Goal: Information Seeking & Learning: Learn about a topic

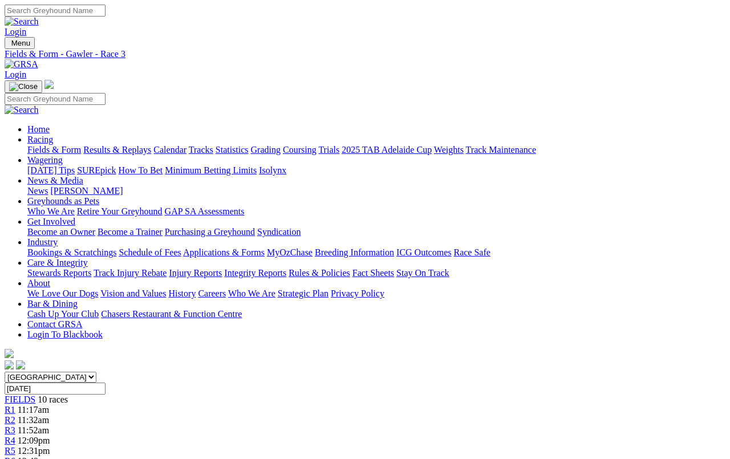
click at [140, 145] on link "Results & Replays" at bounding box center [117, 150] width 68 height 10
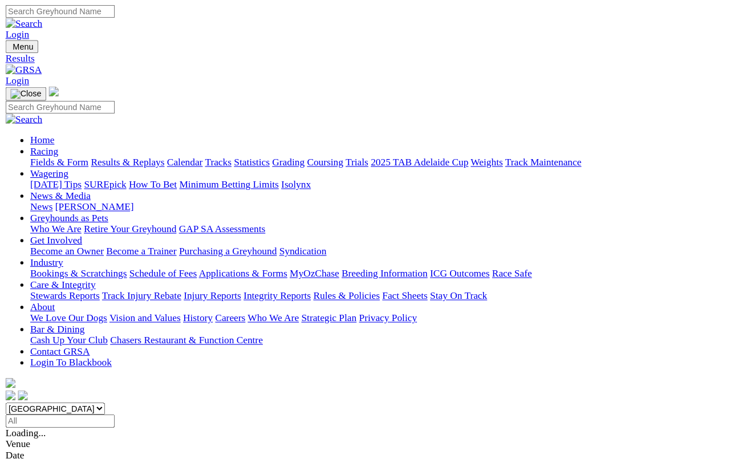
scroll to position [4, 0]
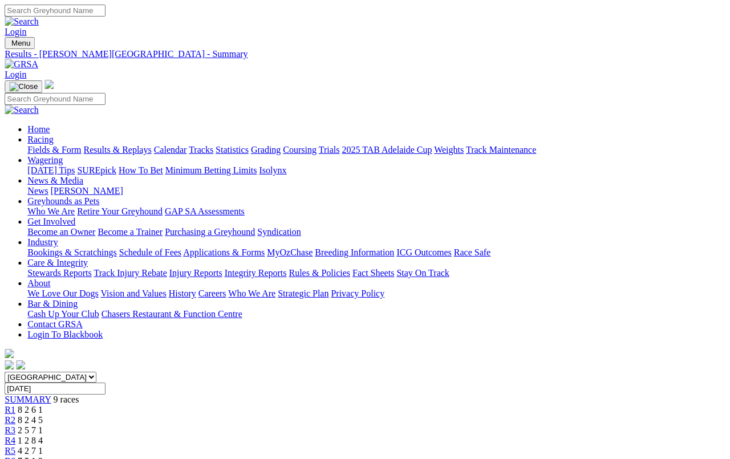
scroll to position [0, 2]
click at [46, 145] on link "Fields & Form" at bounding box center [54, 150] width 54 height 10
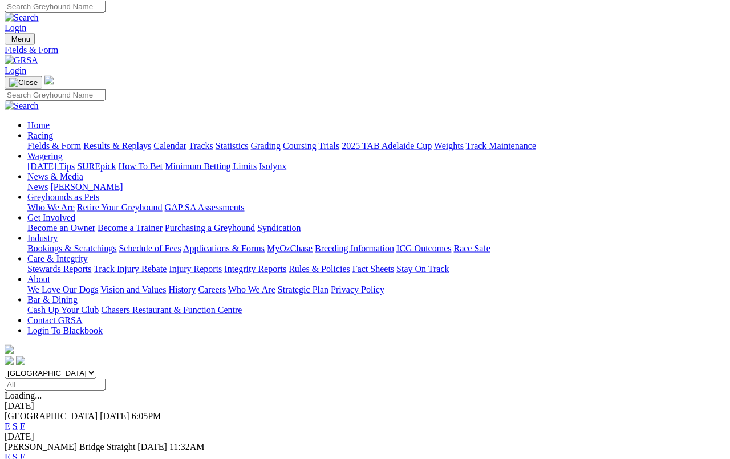
scroll to position [3, 0]
click at [25, 422] on link "F" at bounding box center [22, 427] width 5 height 10
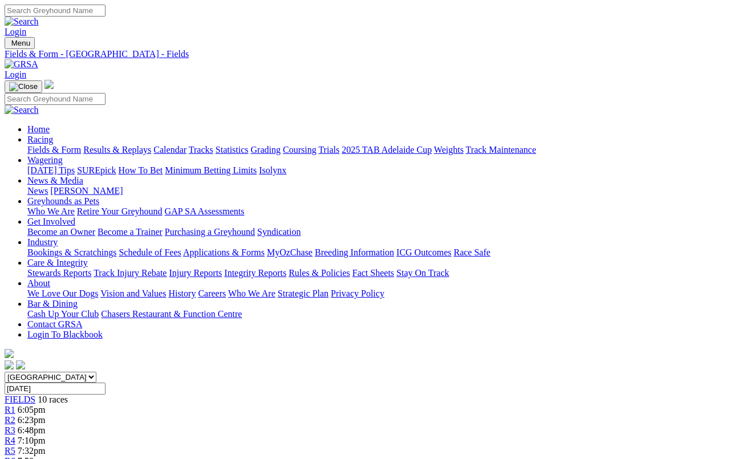
click at [50, 145] on link "Fields & Form" at bounding box center [54, 150] width 54 height 10
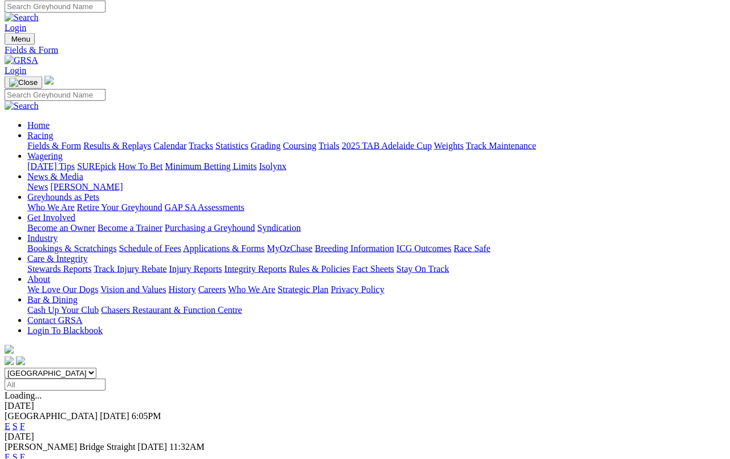
scroll to position [3, 0]
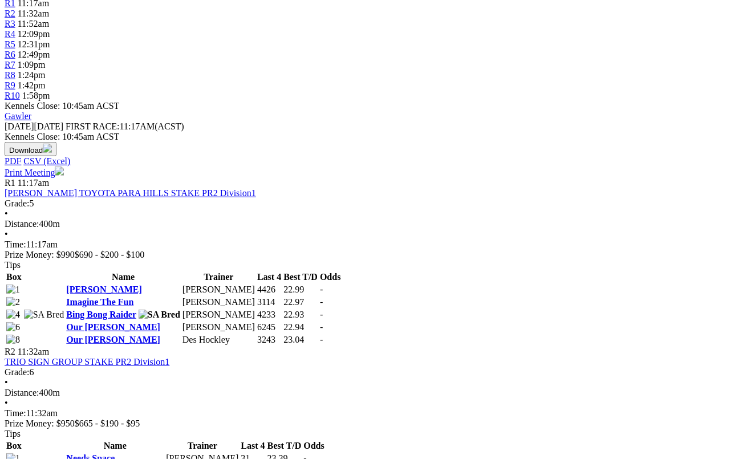
scroll to position [401, 0]
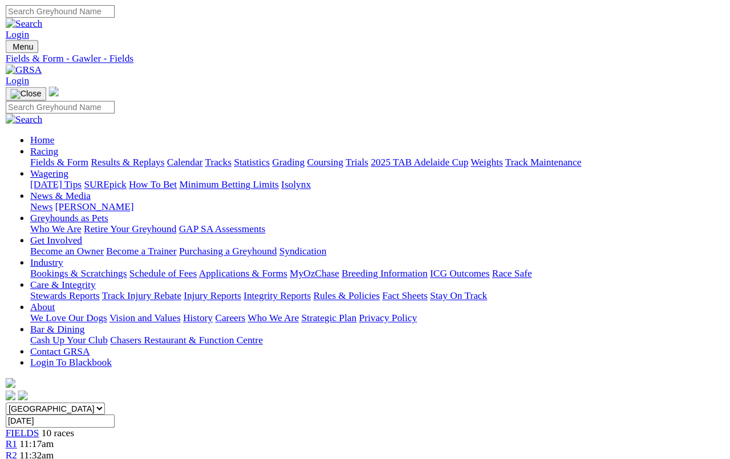
scroll to position [429, 0]
